Goal: Check status: Check status

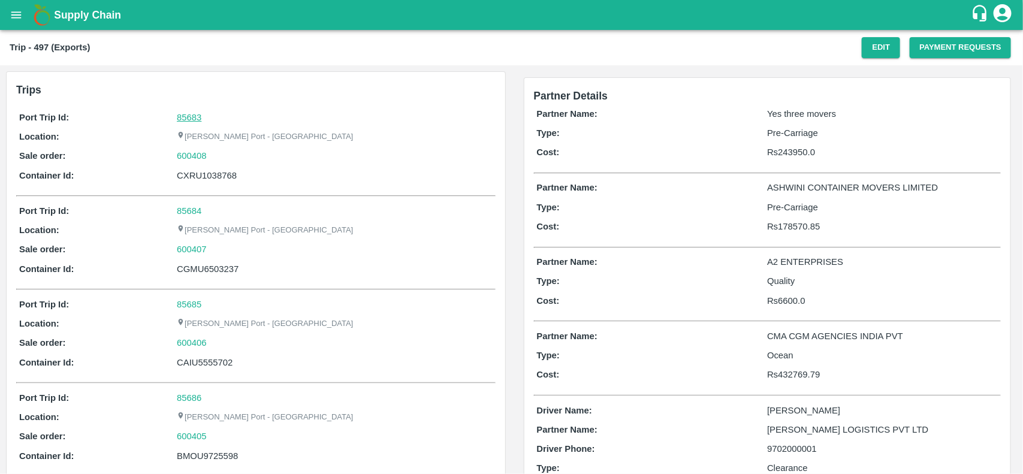
click at [183, 113] on link "85683" at bounding box center [189, 118] width 25 height 10
click at [213, 159] on div "600408" at bounding box center [334, 155] width 315 height 13
copy link
click at [213, 159] on div "600408" at bounding box center [334, 155] width 315 height 13
copy link "600408"
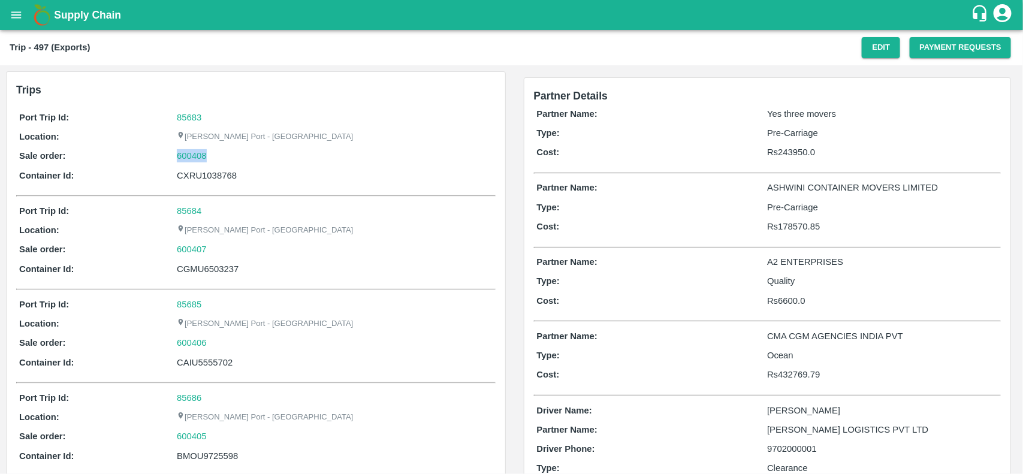
click at [213, 159] on div "600408" at bounding box center [334, 155] width 315 height 13
click at [183, 159] on link "600408" at bounding box center [192, 155] width 30 height 13
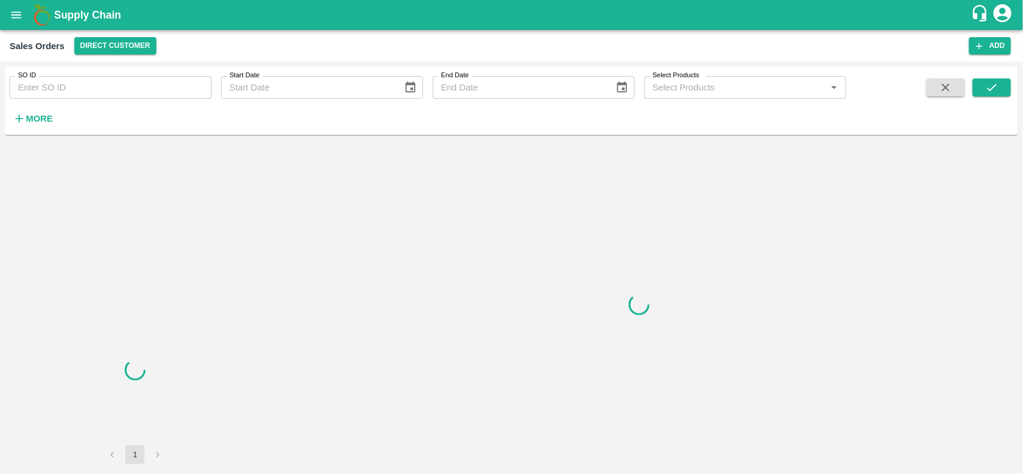
click at [79, 89] on input "SO ID" at bounding box center [111, 87] width 202 height 23
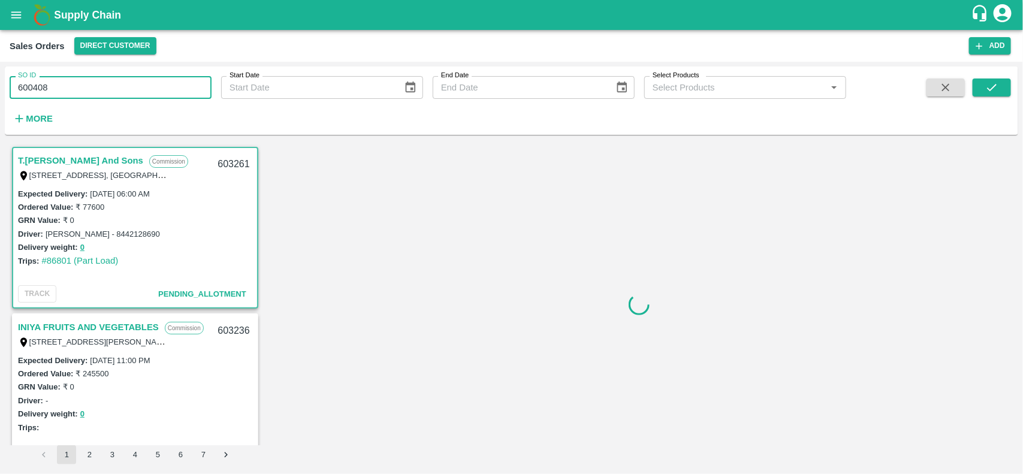
type input "600408"
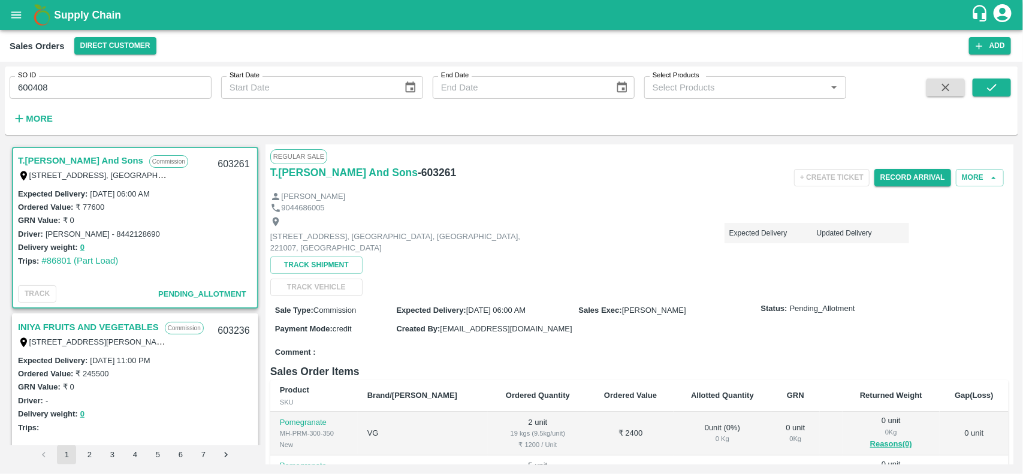
click at [995, 77] on div "SO ID 600408 SO ID Start Date Start Date End Date End Date Select Products Sele…" at bounding box center [511, 100] width 1013 height 59
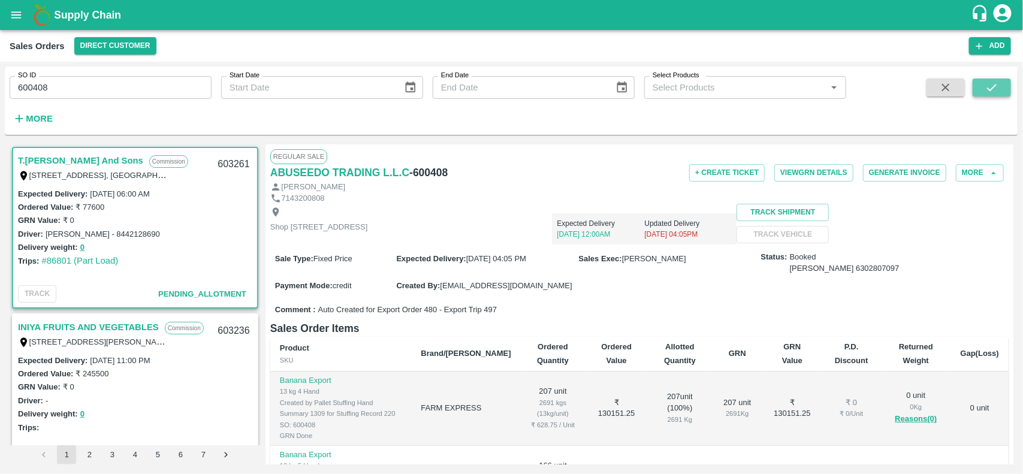
click at [997, 83] on icon "submit" at bounding box center [991, 87] width 13 height 13
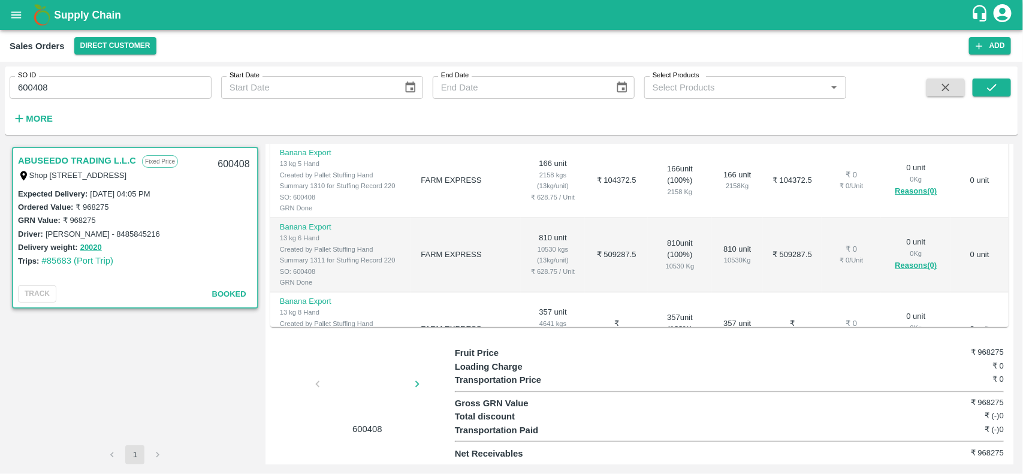
scroll to position [55, 0]
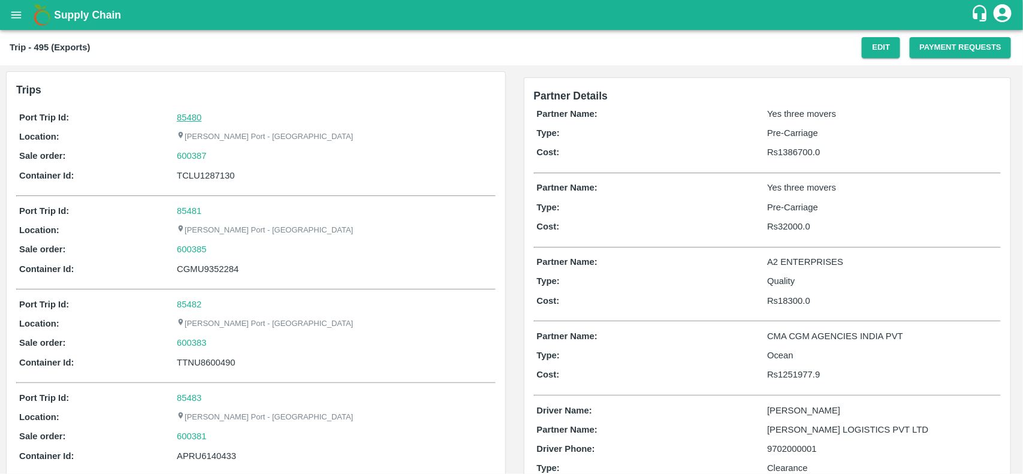
click at [192, 118] on link "85480" at bounding box center [189, 118] width 25 height 10
click at [225, 161] on div "600387" at bounding box center [334, 155] width 315 height 13
copy link "600387"
click at [225, 161] on div "600387" at bounding box center [334, 155] width 315 height 13
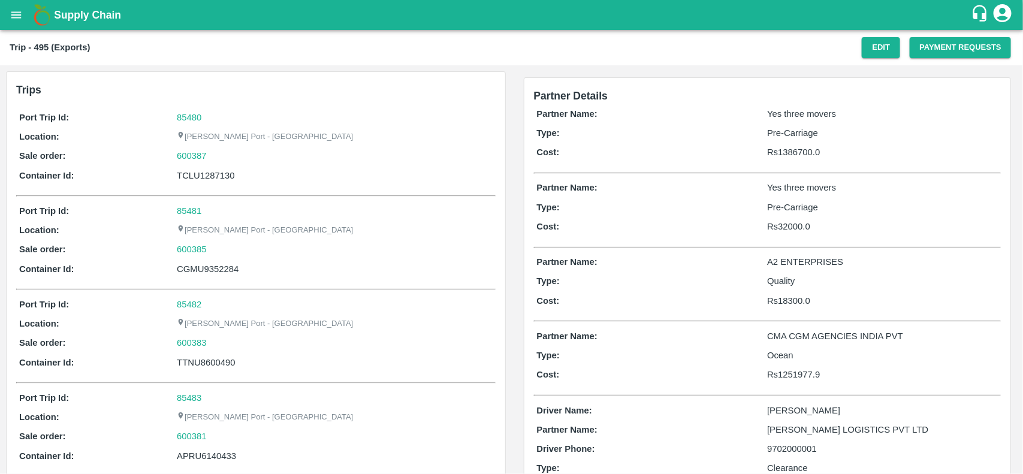
click at [186, 164] on div "Port Trip Id: 85480 Location: Jawaharlal Nehru Port - Nhava Sheva Sale order: 6…" at bounding box center [255, 149] width 479 height 83
click at [186, 161] on link "600387" at bounding box center [192, 155] width 30 height 13
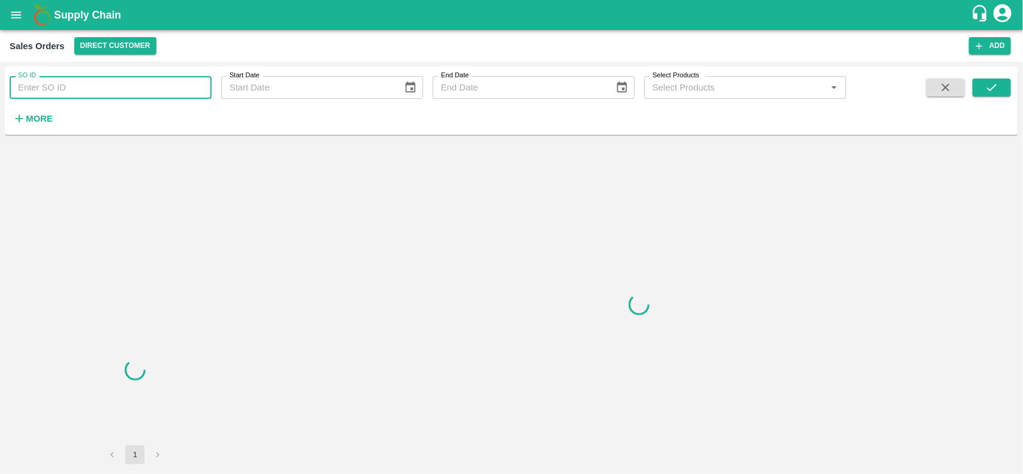
click at [120, 90] on input "SO ID" at bounding box center [111, 87] width 202 height 23
click at [120, 90] on input "600387" at bounding box center [111, 87] width 202 height 23
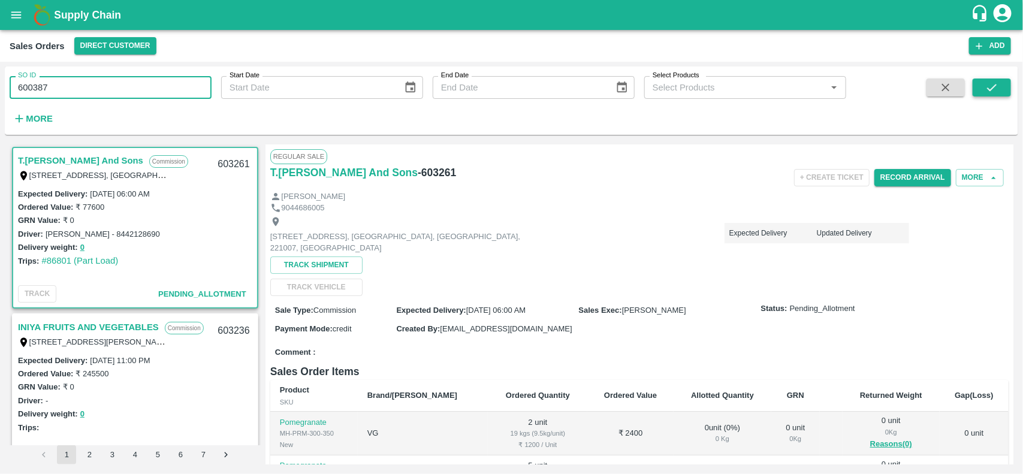
type input "600387"
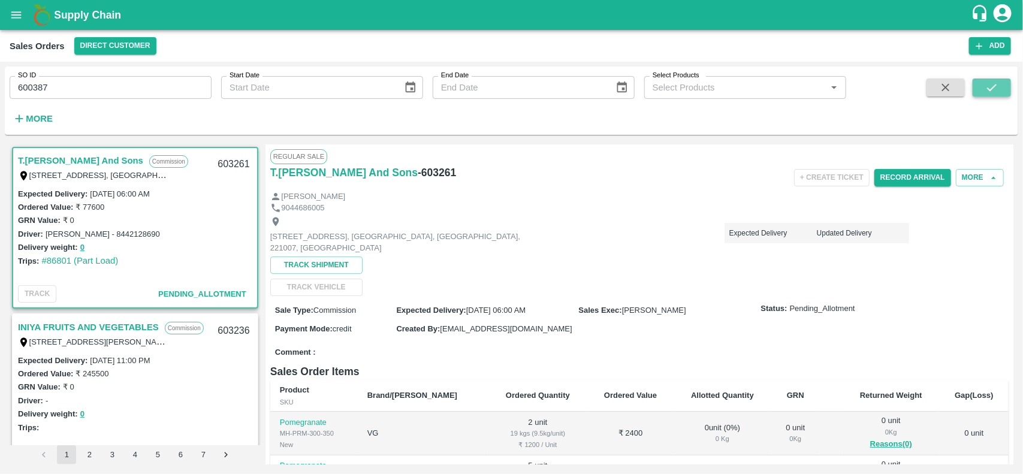
click at [996, 88] on icon "submit" at bounding box center [991, 87] width 13 height 13
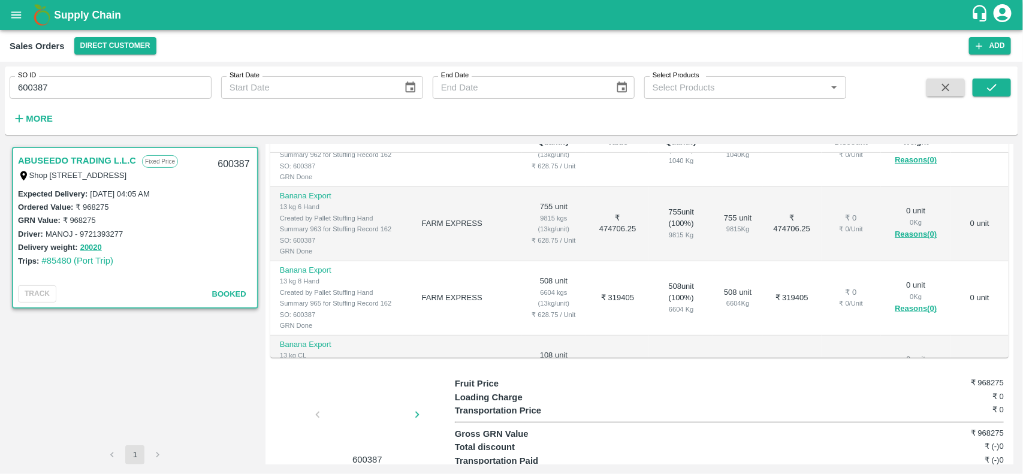
scroll to position [115, 0]
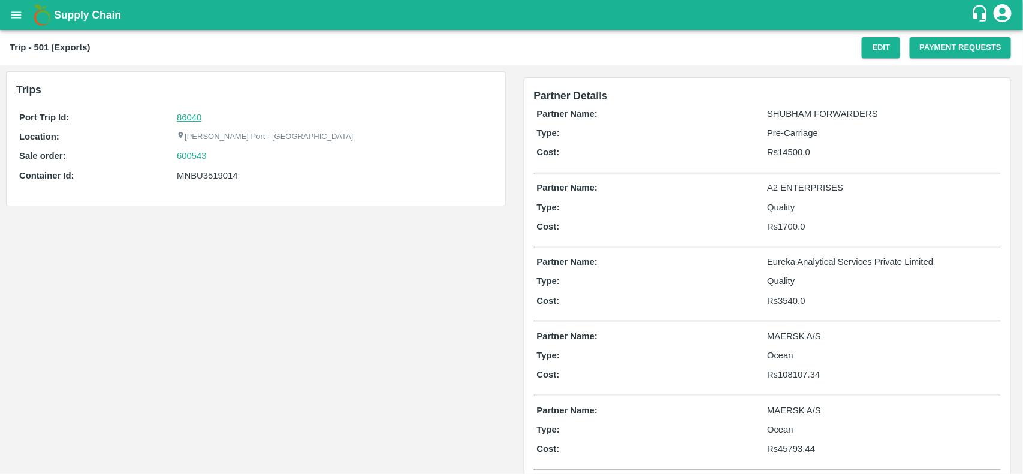
click at [194, 114] on link "86040" at bounding box center [189, 118] width 25 height 10
click at [231, 152] on div "600543" at bounding box center [334, 155] width 315 height 13
copy link
click at [231, 152] on div "600543" at bounding box center [334, 155] width 315 height 13
copy link "600543"
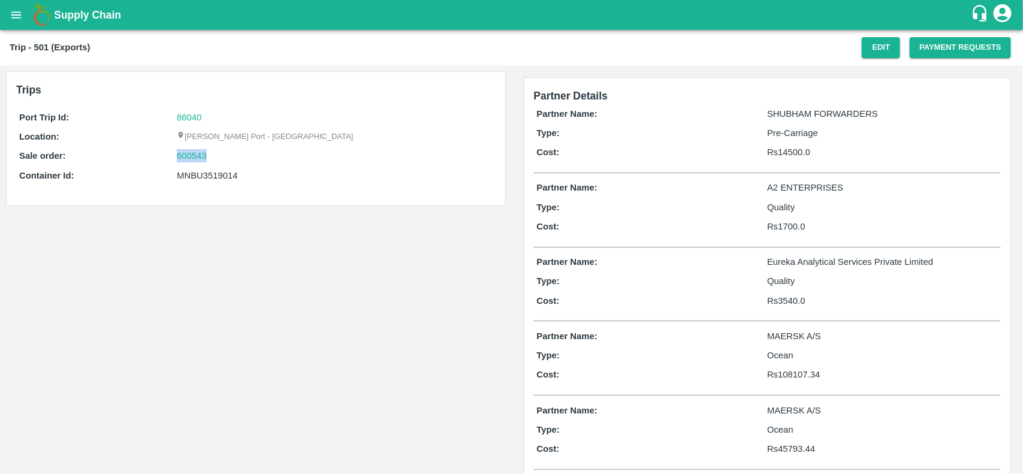
click at [231, 152] on div "600543" at bounding box center [334, 155] width 315 height 13
click at [190, 150] on link "600543" at bounding box center [192, 155] width 30 height 13
click at [211, 172] on div "MNBU3519014" at bounding box center [334, 175] width 315 height 13
copy div "MNBU3519014"
click at [211, 172] on div "MNBU3519014" at bounding box center [334, 175] width 315 height 13
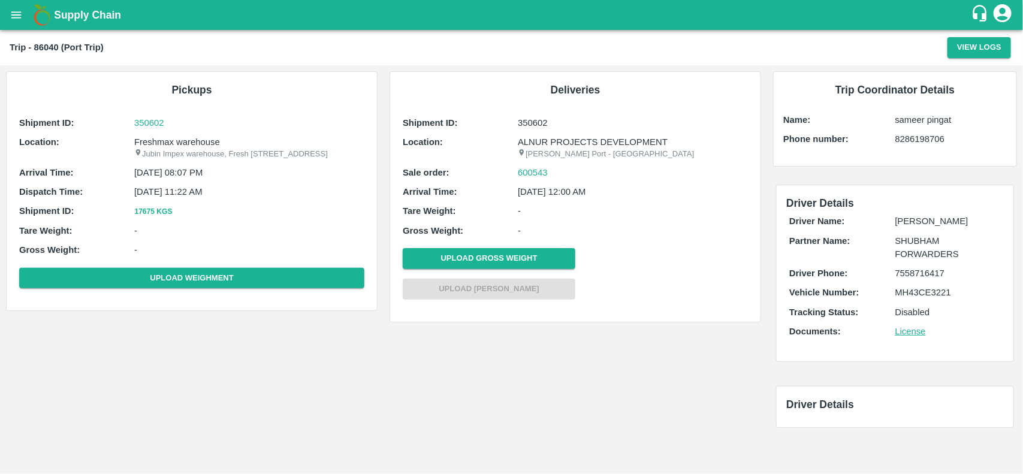
click at [191, 142] on p "Freshmax warehouse" at bounding box center [249, 141] width 230 height 13
copy p "warehouse"
click at [191, 142] on p "Freshmax warehouse" at bounding box center [249, 141] width 230 height 13
copy p "Freshmax warehouse"
click at [191, 142] on p "Freshmax warehouse" at bounding box center [249, 141] width 230 height 13
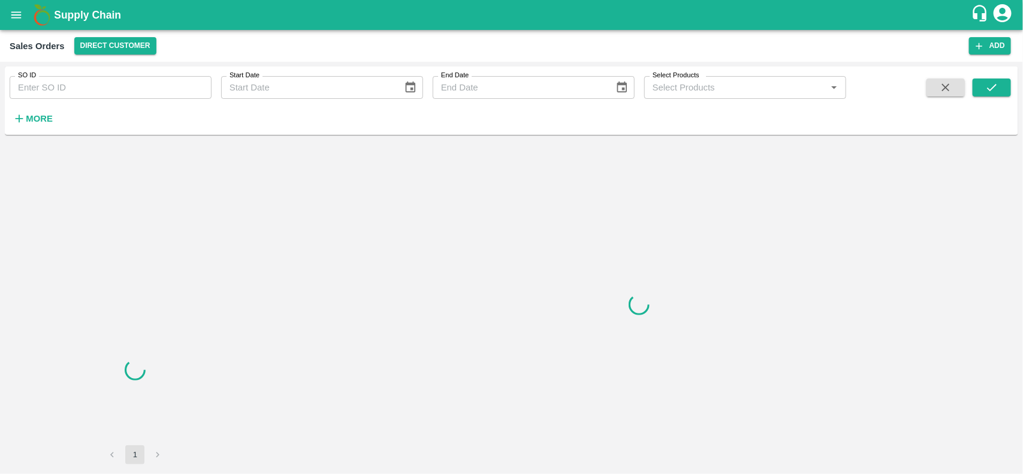
click at [85, 88] on input "SO ID" at bounding box center [111, 87] width 202 height 23
paste input "600543"
click at [85, 88] on input "600543" at bounding box center [111, 87] width 202 height 23
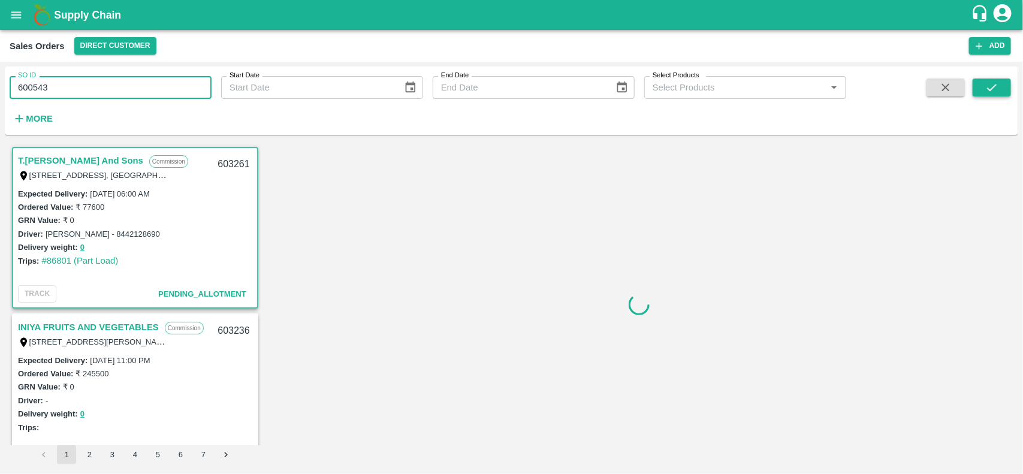
type input "600543"
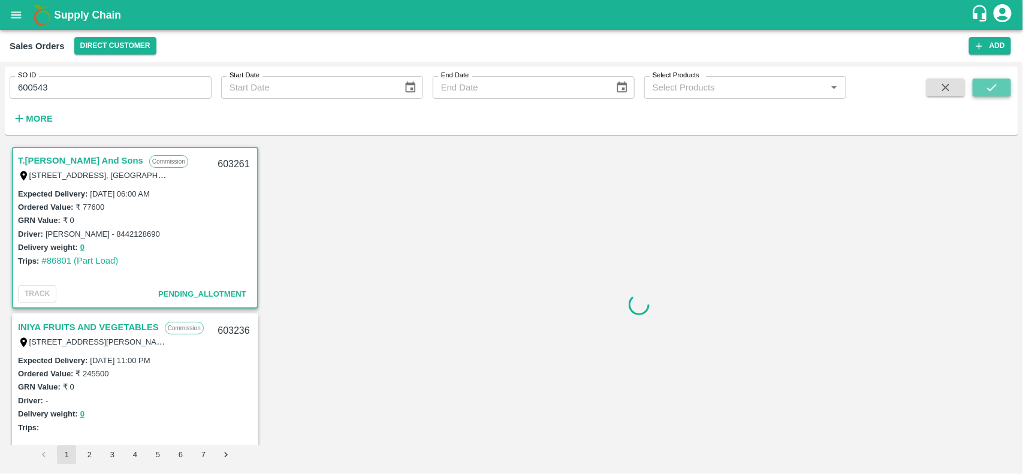
click at [995, 88] on icon "submit" at bounding box center [991, 87] width 13 height 13
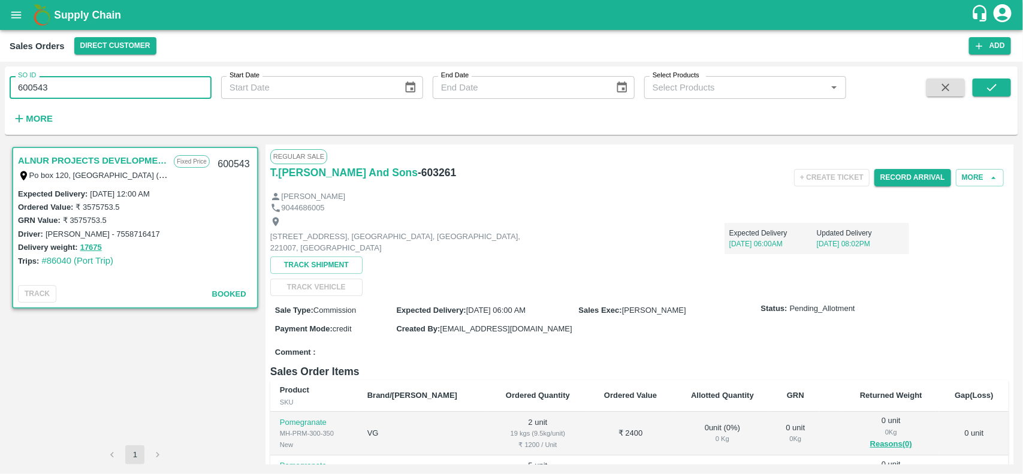
click at [159, 96] on input "600543" at bounding box center [111, 87] width 202 height 23
type input "600543"
paste input "text"
click at [983, 97] on span at bounding box center [992, 103] width 38 height 49
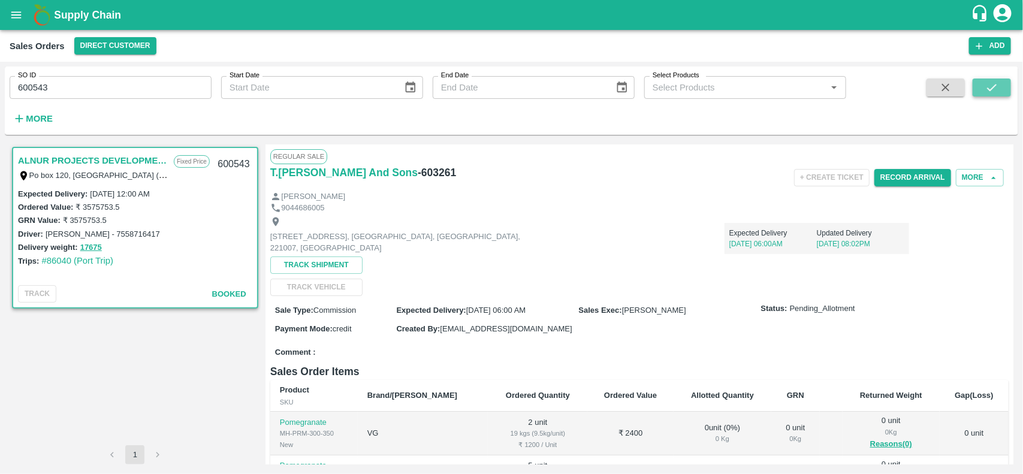
click at [989, 83] on icon "submit" at bounding box center [991, 87] width 13 height 13
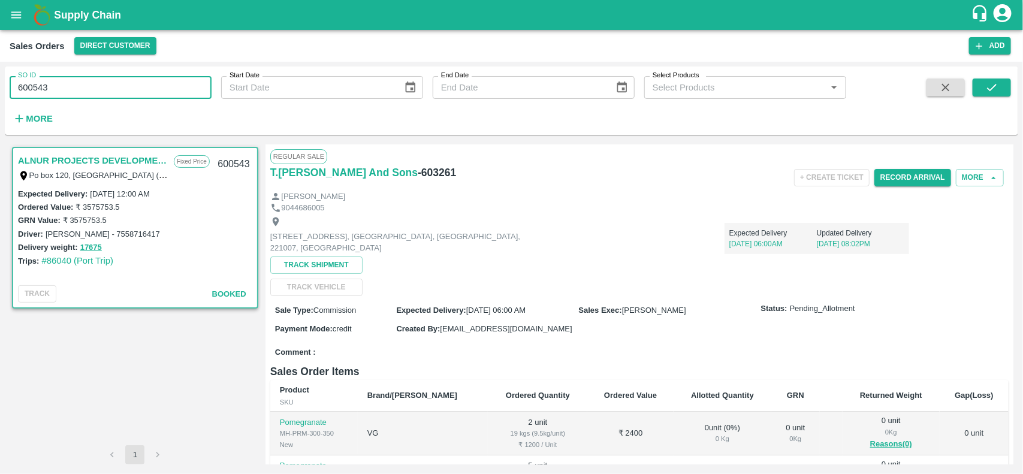
click at [59, 90] on input "600543" at bounding box center [111, 87] width 202 height 23
type input "600543"
paste input "text"
type input "600543"
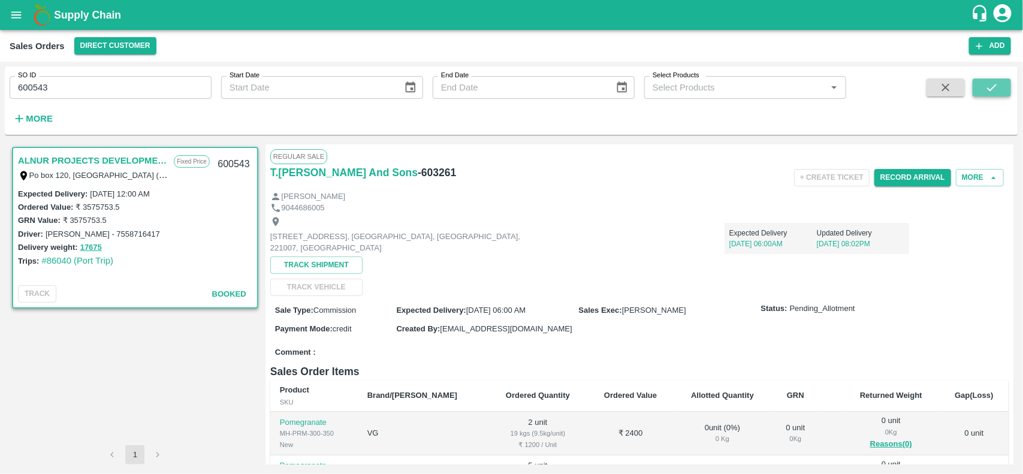
click at [988, 79] on button "submit" at bounding box center [992, 88] width 38 height 18
click at [993, 86] on icon "submit" at bounding box center [991, 87] width 13 height 13
click at [941, 88] on icon "button" at bounding box center [945, 87] width 13 height 13
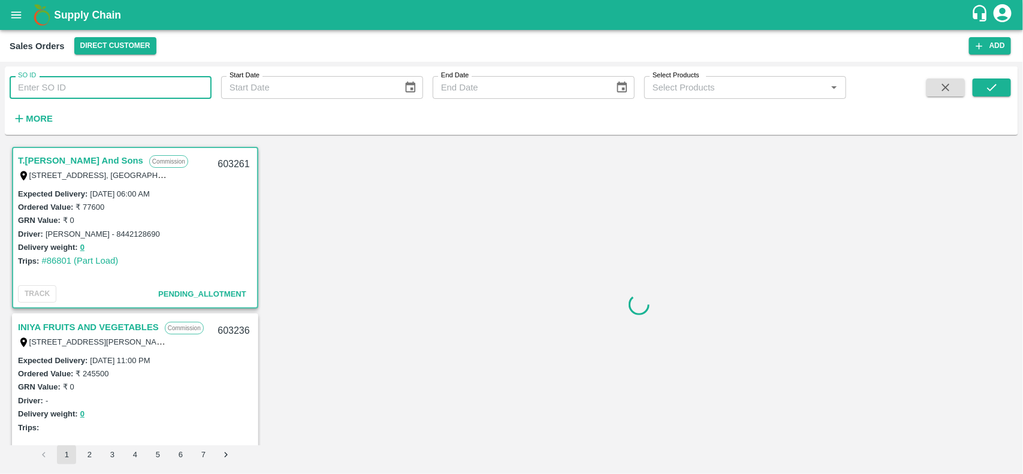
click at [150, 85] on input "SO ID" at bounding box center [111, 87] width 202 height 23
paste input "text"
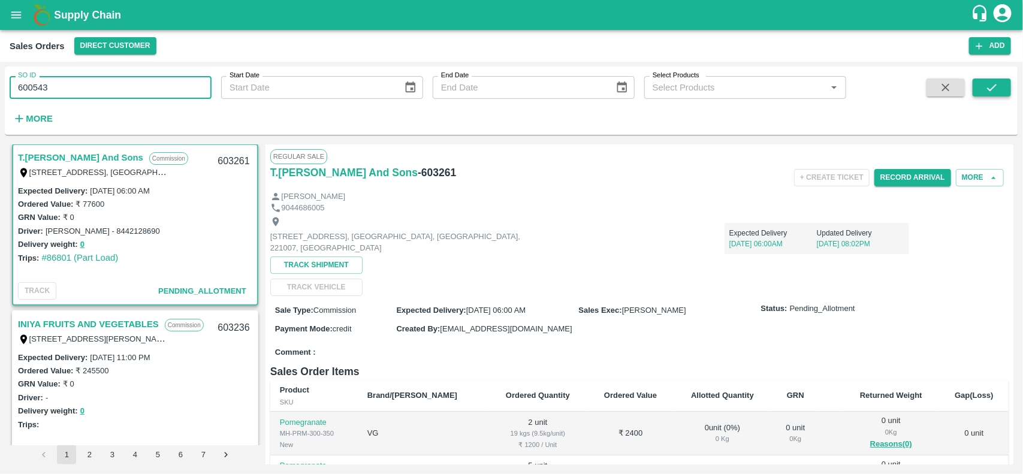
type input "600543"
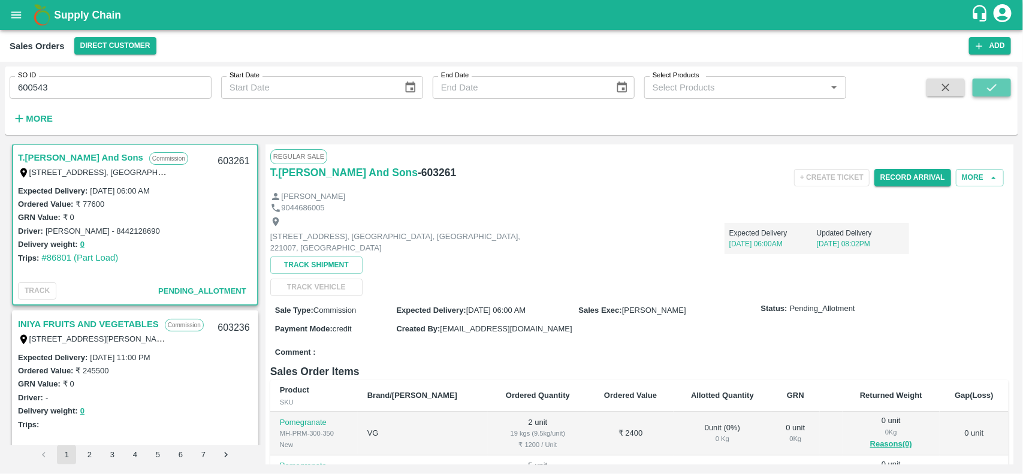
click at [1000, 93] on button "submit" at bounding box center [992, 88] width 38 height 18
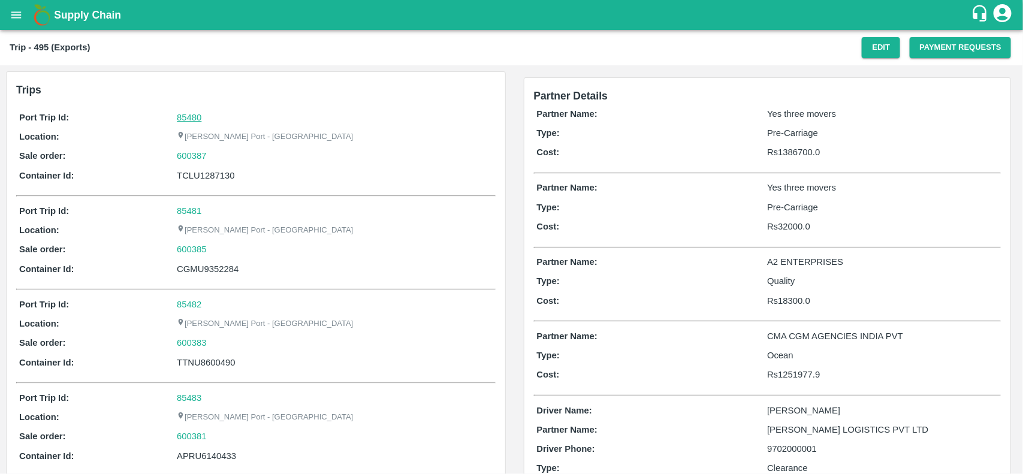
click at [184, 121] on link "85480" at bounding box center [189, 118] width 25 height 10
click at [218, 160] on div "600387" at bounding box center [334, 155] width 315 height 13
copy link "600387"
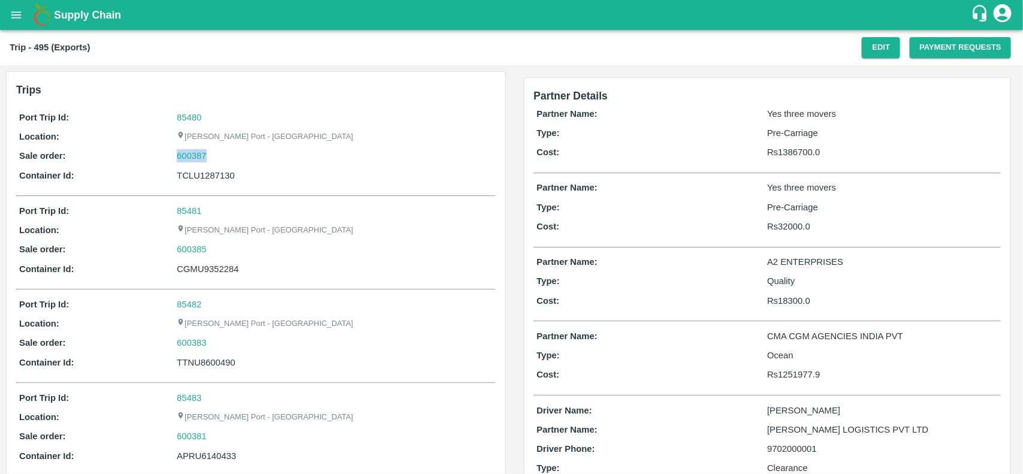
click at [218, 160] on div "600387" at bounding box center [334, 155] width 315 height 13
click at [190, 153] on link "600387" at bounding box center [192, 155] width 30 height 13
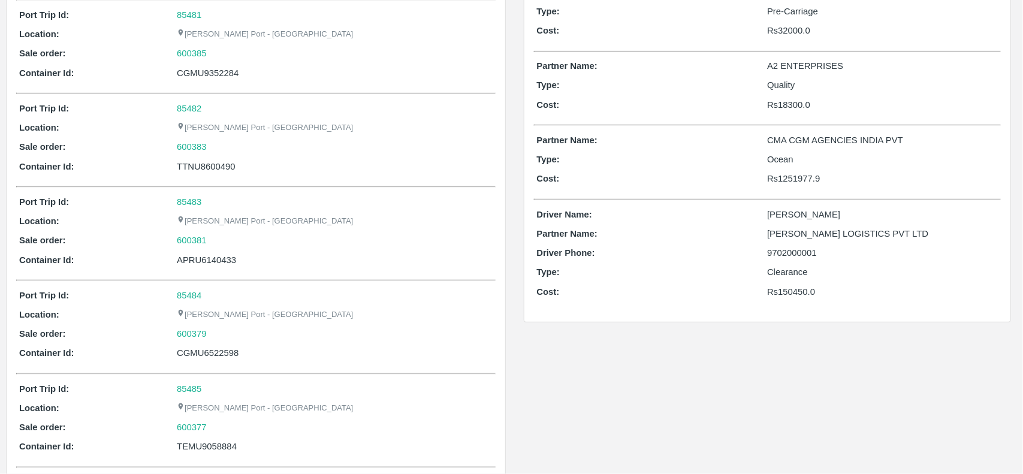
scroll to position [201, 0]
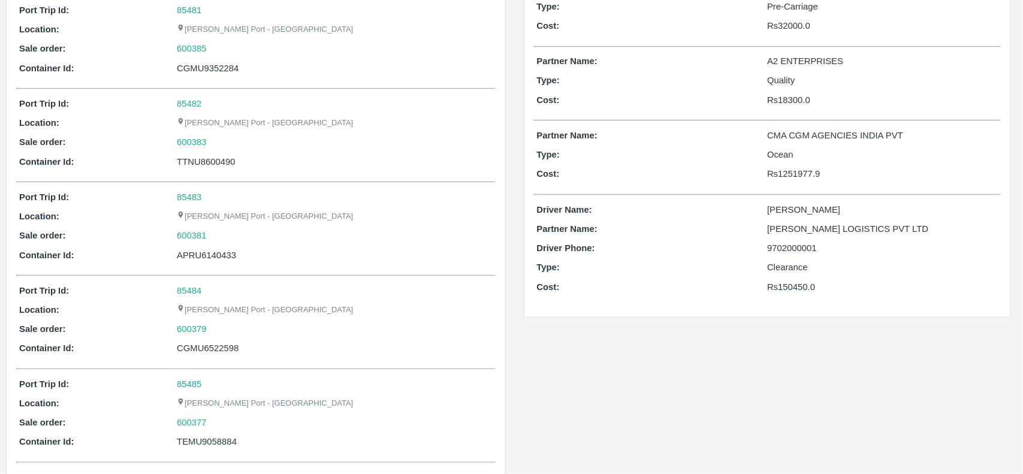
click at [780, 228] on p "SAIRAJ LOGISTICS PVT LTD" at bounding box center [882, 228] width 231 height 13
copy p "SAIRAJ LOGISTICS PVT LTD"
click at [780, 228] on p "SAIRAJ LOGISTICS PVT LTD" at bounding box center [882, 228] width 231 height 13
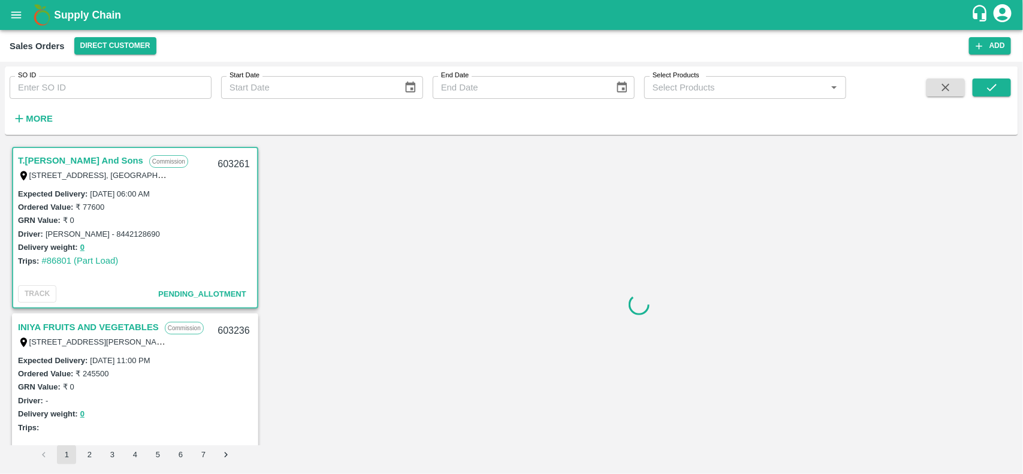
click at [130, 81] on input "SO ID" at bounding box center [111, 87] width 202 height 23
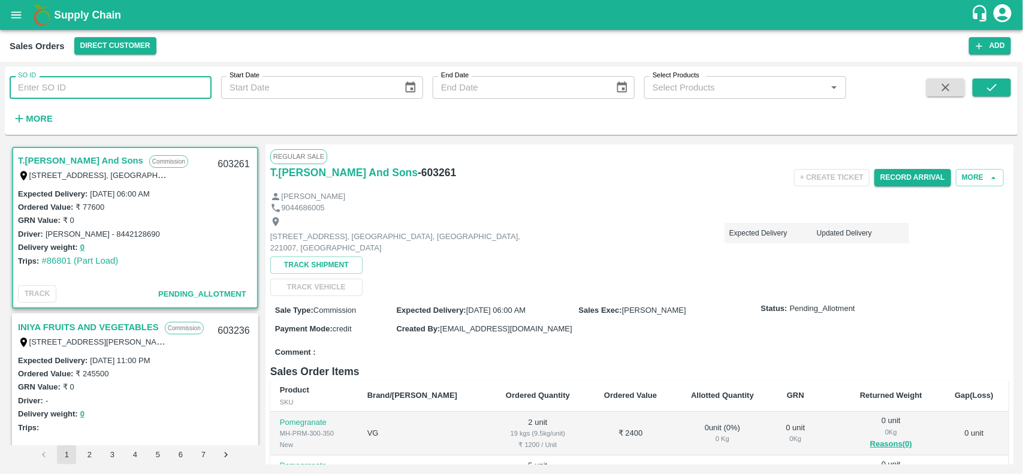
click at [130, 81] on input "SO ID" at bounding box center [111, 87] width 202 height 23
paste input "600387"
click at [130, 81] on input "600387" at bounding box center [111, 87] width 202 height 23
type input "600387"
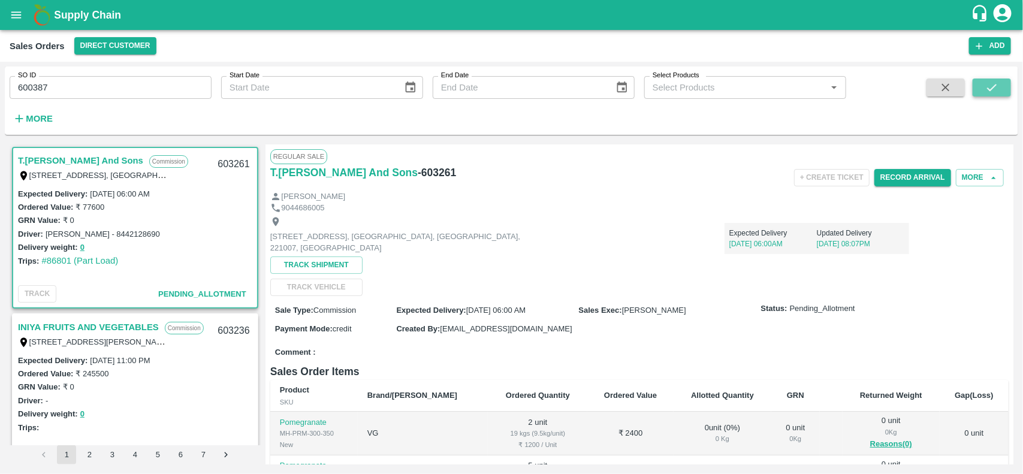
click at [980, 88] on button "submit" at bounding box center [992, 88] width 38 height 18
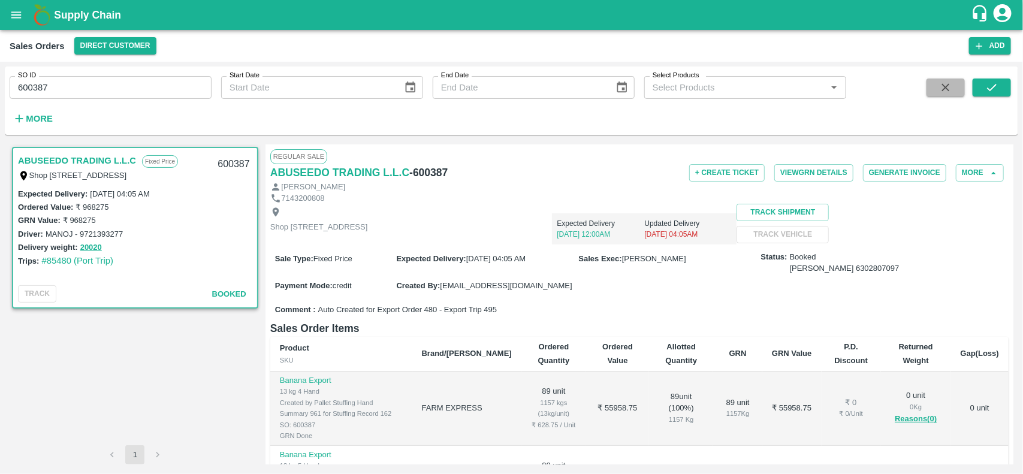
click at [948, 85] on icon "button" at bounding box center [945, 87] width 13 height 13
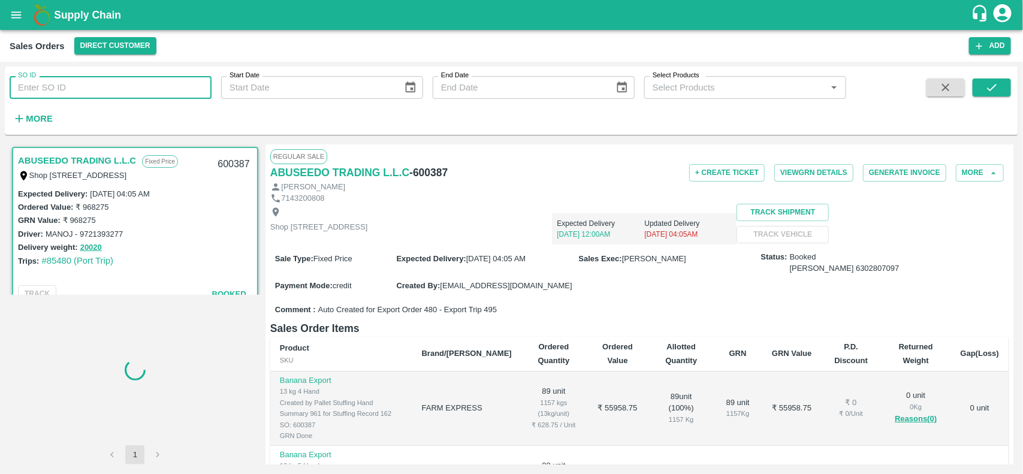
click at [120, 90] on input "SO ID" at bounding box center [111, 87] width 202 height 23
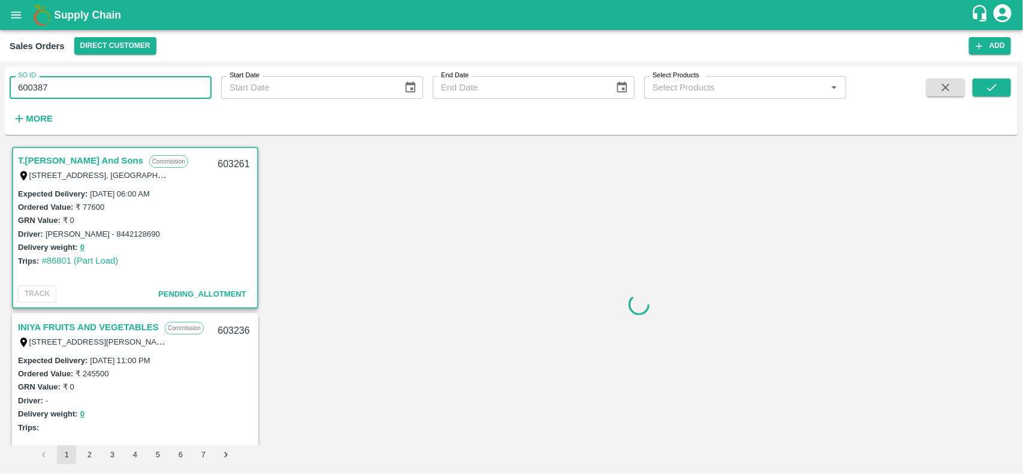
scroll to position [3, 0]
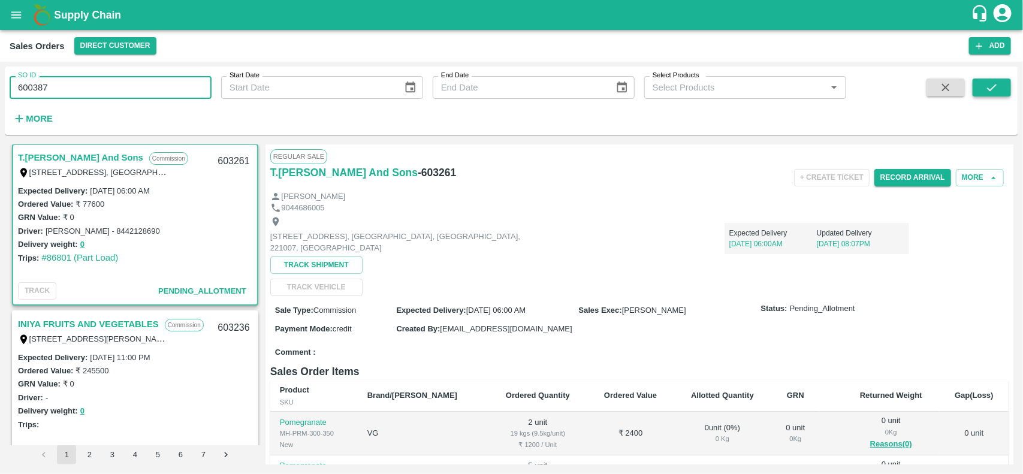
type input "600387"
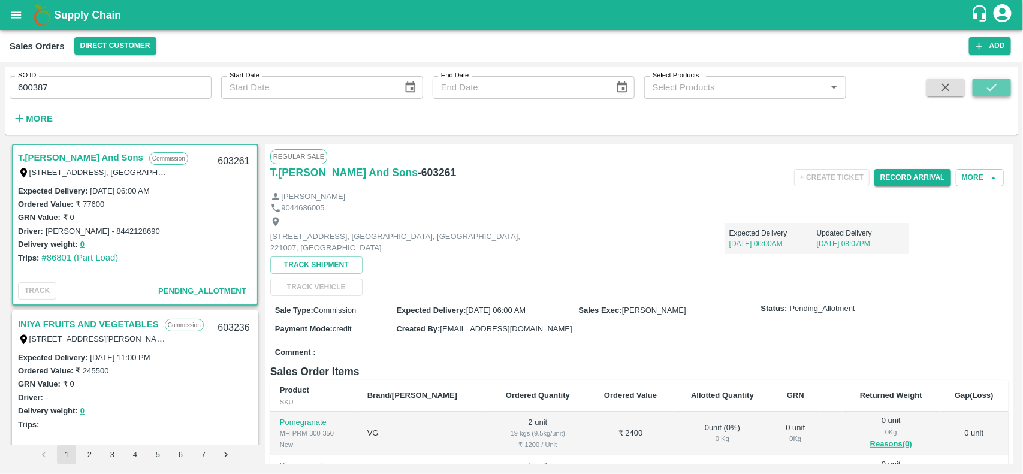
click at [1001, 79] on button "submit" at bounding box center [992, 88] width 38 height 18
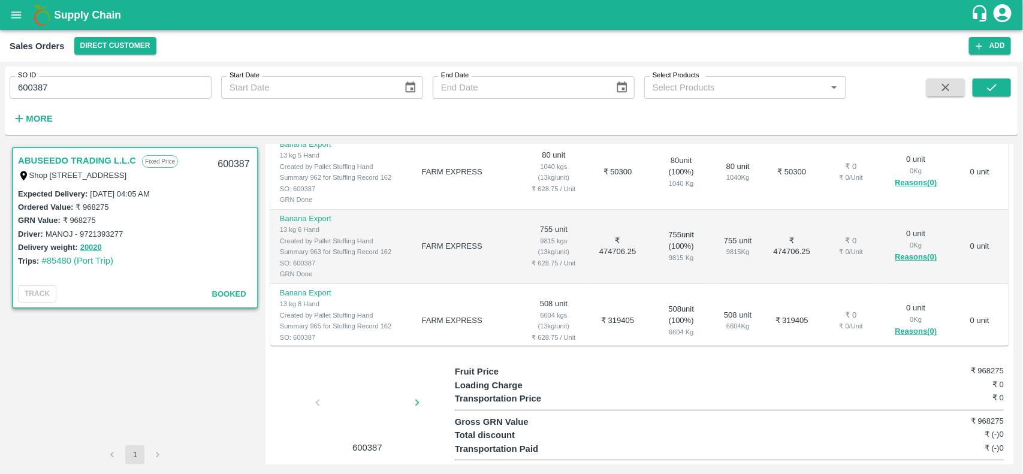
scroll to position [92, 0]
